Goal: Task Accomplishment & Management: Manage account settings

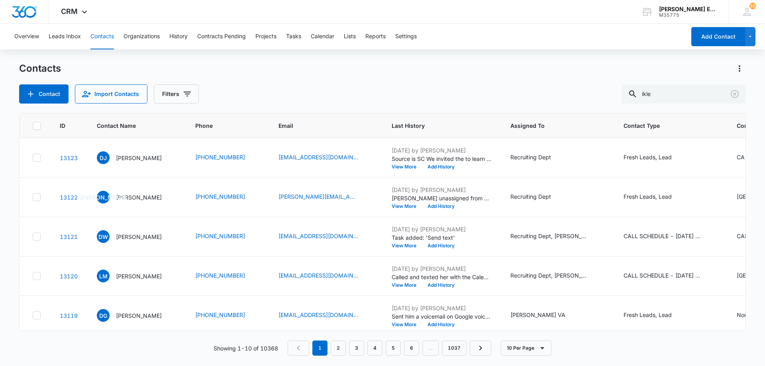
type input "ikle"
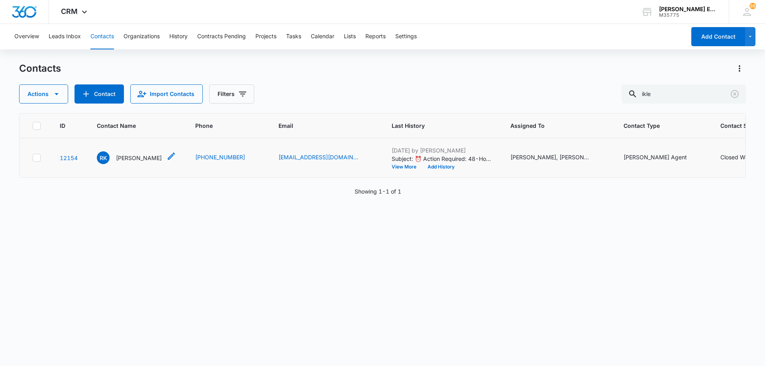
click at [136, 162] on p "[PERSON_NAME]" at bounding box center [139, 158] width 46 height 8
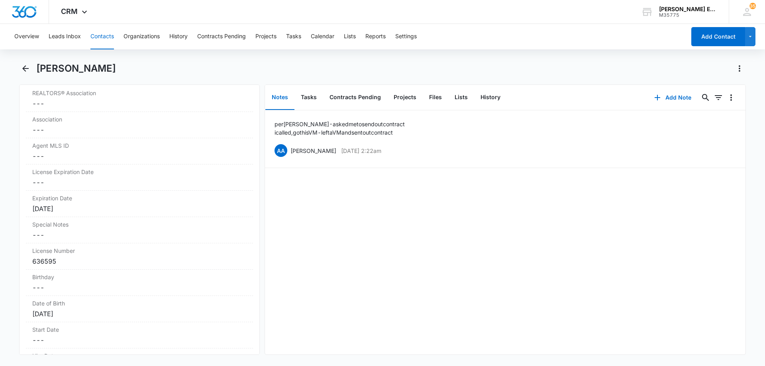
scroll to position [677, 0]
click at [83, 215] on div "Expiration Date Cancel Save Changes [DATE]" at bounding box center [139, 203] width 227 height 26
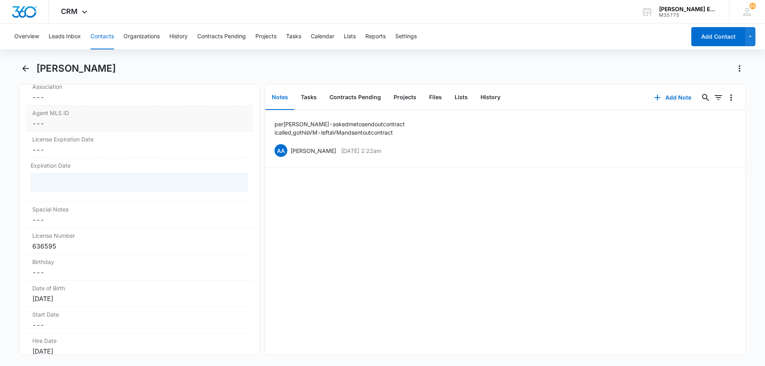
scroll to position [757, 0]
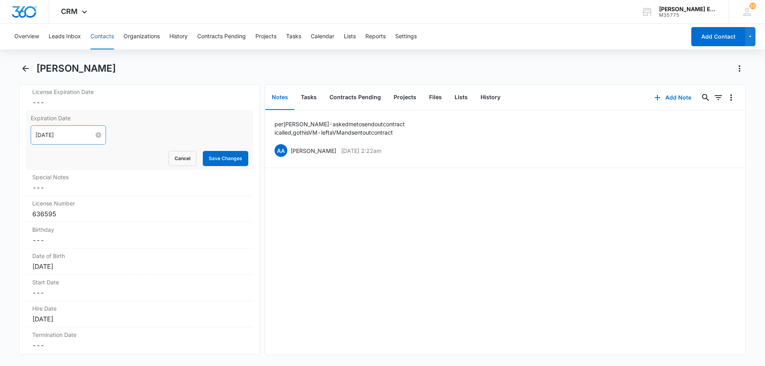
click at [74, 135] on input "[DATE]" at bounding box center [64, 135] width 59 height 9
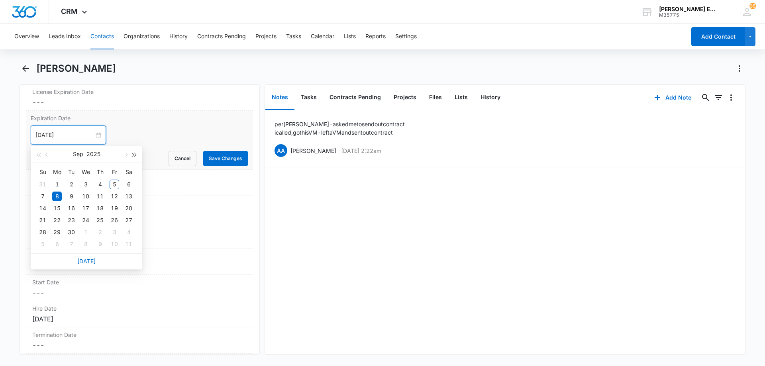
click at [133, 155] on span "button" at bounding box center [135, 155] width 4 height 4
type input "[DATE]"
click at [89, 196] on div "8" at bounding box center [86, 197] width 10 height 10
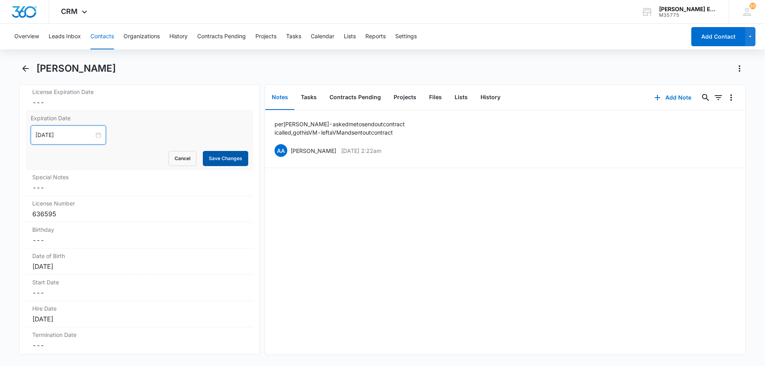
click at [229, 161] on button "Save Changes" at bounding box center [225, 158] width 45 height 15
click at [30, 70] on icon "Back" at bounding box center [26, 69] width 10 height 10
